Goal: Task Accomplishment & Management: Use online tool/utility

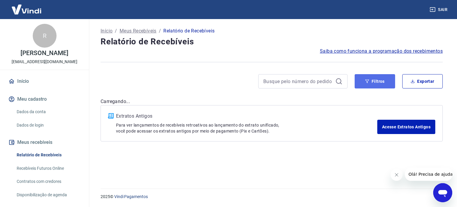
click at [374, 80] on button "Filtros" at bounding box center [375, 81] width 40 height 14
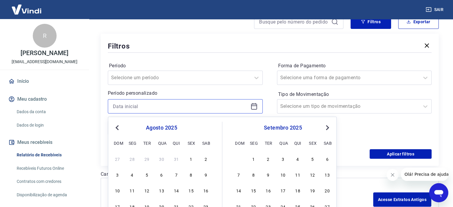
click at [135, 109] on input at bounding box center [180, 106] width 135 height 9
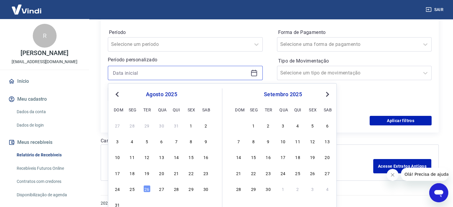
scroll to position [99, 0]
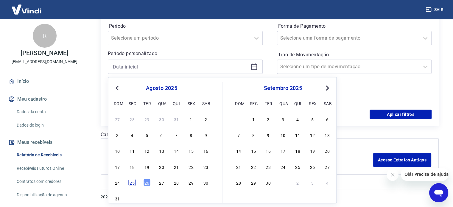
click at [134, 180] on div "25" at bounding box center [132, 182] width 7 height 7
type input "[DATE]"
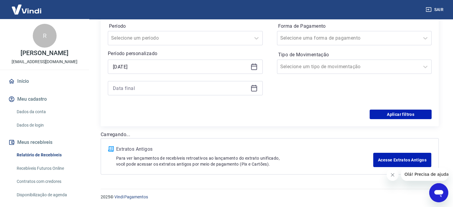
click at [145, 93] on div at bounding box center [185, 88] width 155 height 14
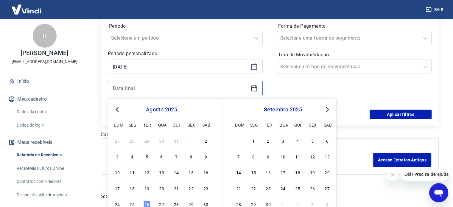
click at [145, 84] on input at bounding box center [180, 88] width 135 height 9
click at [146, 202] on div "26" at bounding box center [146, 203] width 7 height 7
type input "[DATE]"
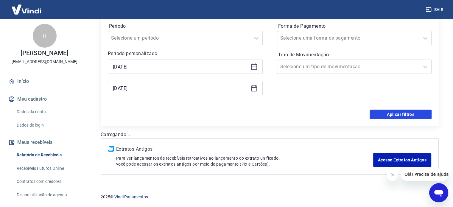
click at [383, 112] on button "Aplicar filtros" at bounding box center [400, 115] width 62 height 10
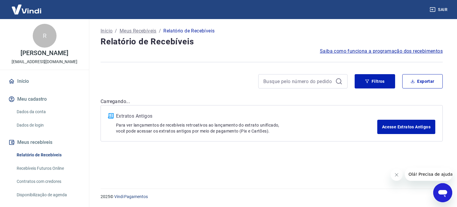
click at [403, 177] on div at bounding box center [422, 174] width 62 height 13
click at [399, 177] on icon "Fechar mensagem da empresa" at bounding box center [396, 174] width 5 height 5
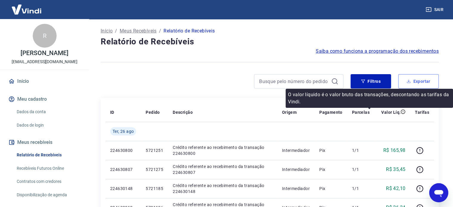
click at [416, 84] on button "Exportar" at bounding box center [418, 81] width 40 height 14
type input "[DATE]"
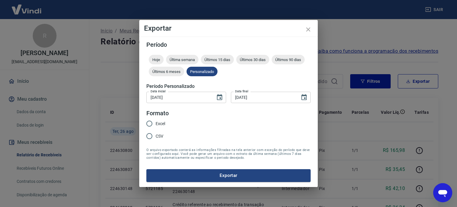
click at [160, 122] on span "Excel" at bounding box center [161, 124] width 10 height 6
click at [156, 122] on input "Excel" at bounding box center [149, 123] width 13 height 13
radio input "true"
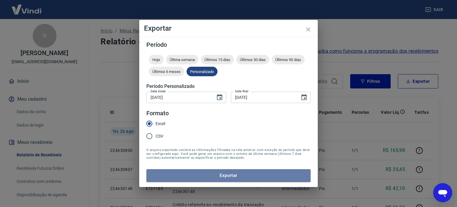
click at [216, 176] on button "Exportar" at bounding box center [228, 175] width 164 height 13
